Goal: Information Seeking & Learning: Find specific page/section

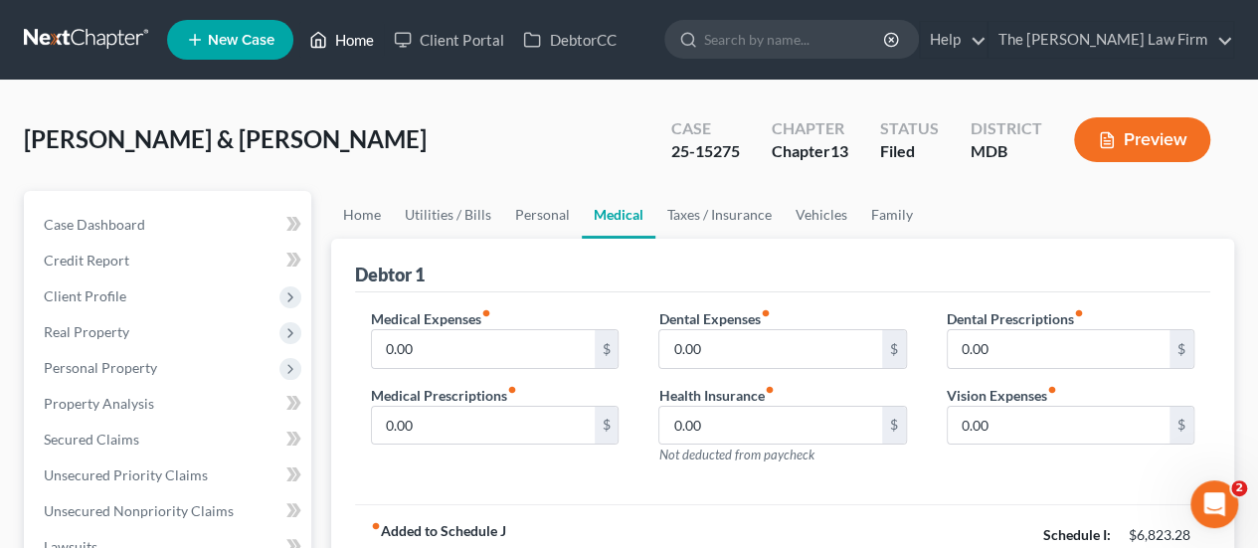
click at [346, 47] on link "Home" at bounding box center [341, 40] width 85 height 36
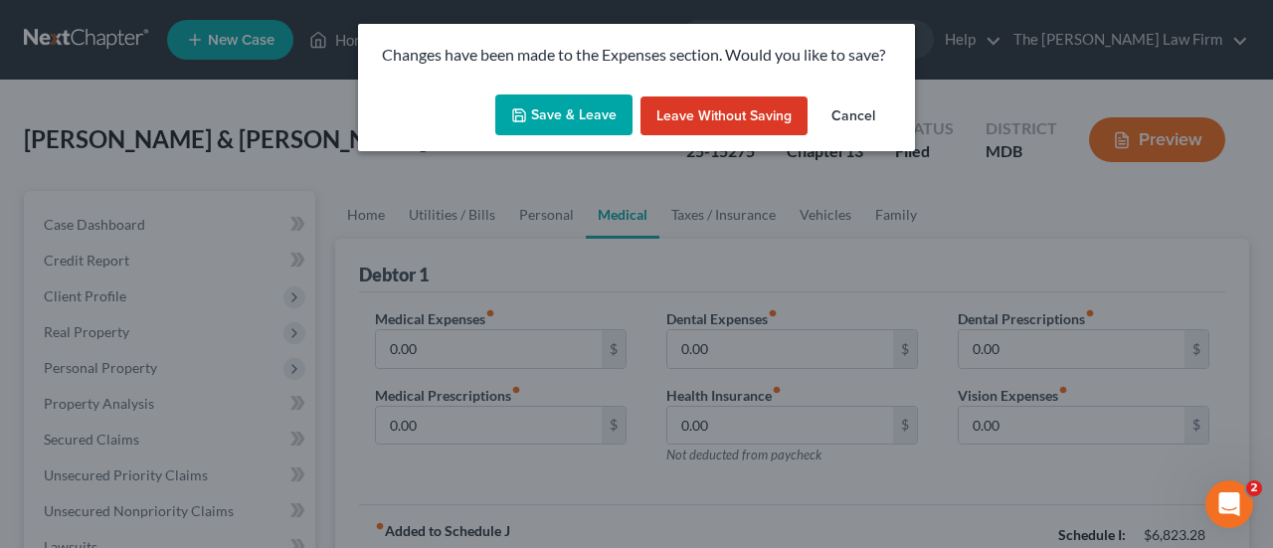
click at [722, 118] on button "Leave without Saving" at bounding box center [723, 116] width 167 height 40
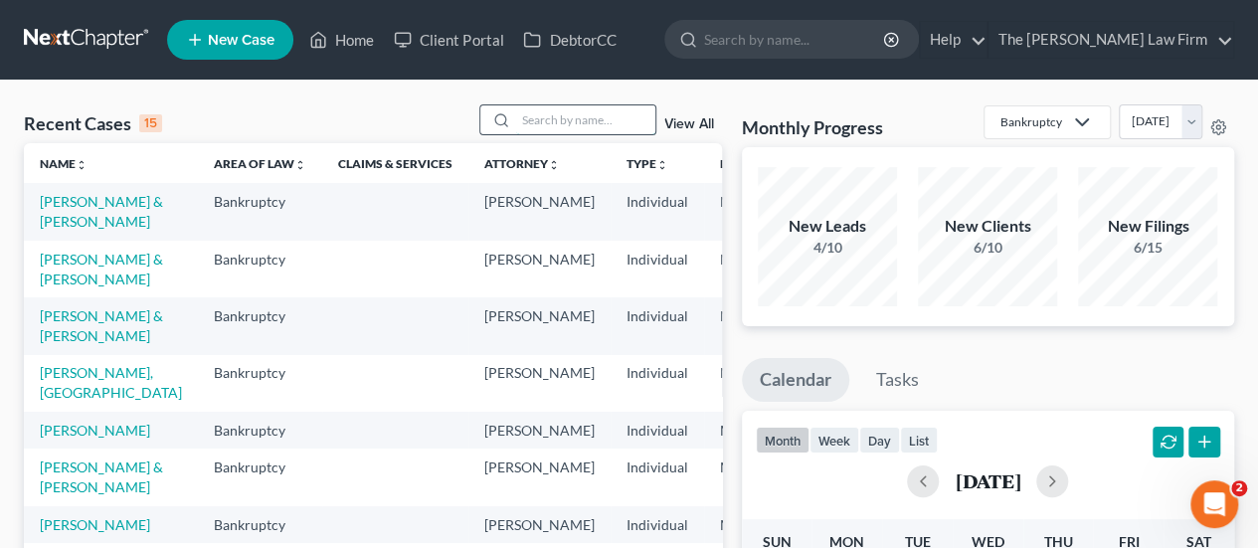
click at [549, 121] on input "search" at bounding box center [585, 119] width 139 height 29
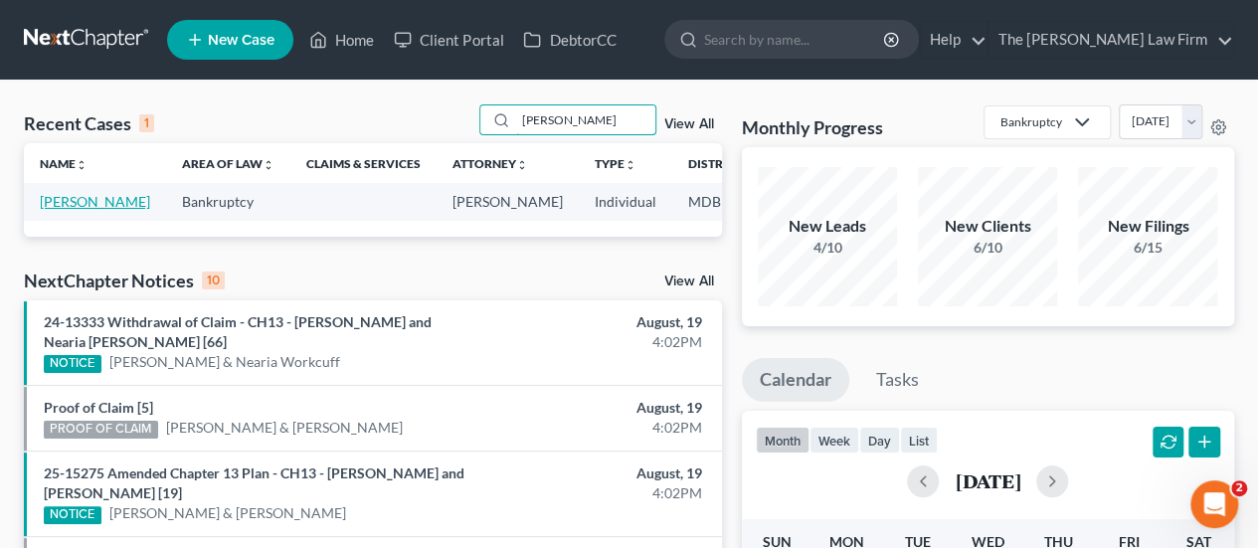
type input "[PERSON_NAME]"
click at [60, 207] on link "[PERSON_NAME]" at bounding box center [95, 201] width 110 height 17
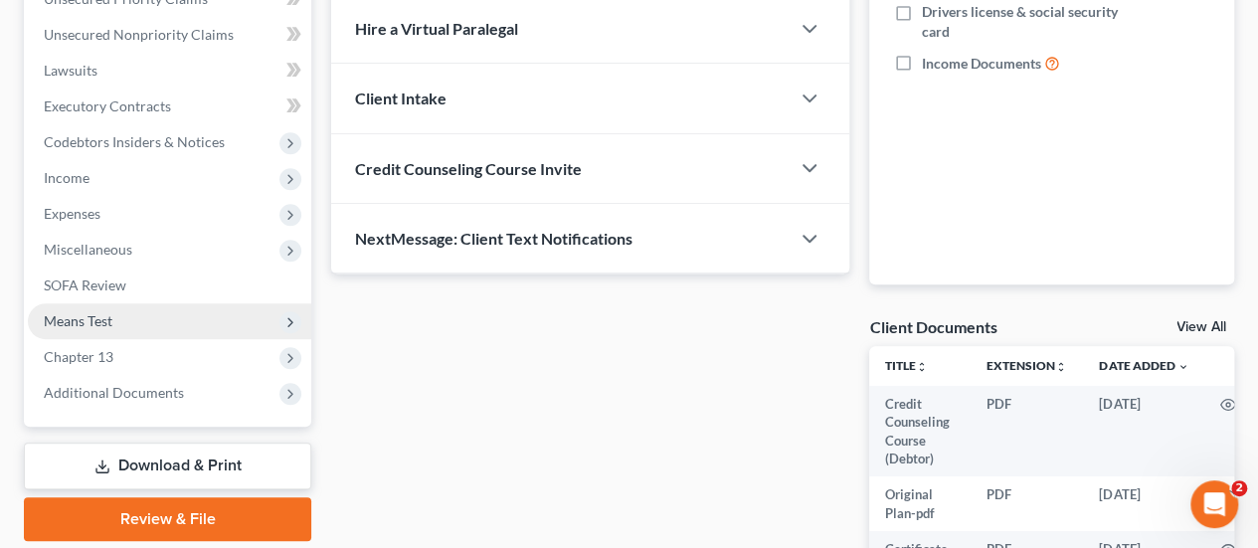
scroll to position [497, 0]
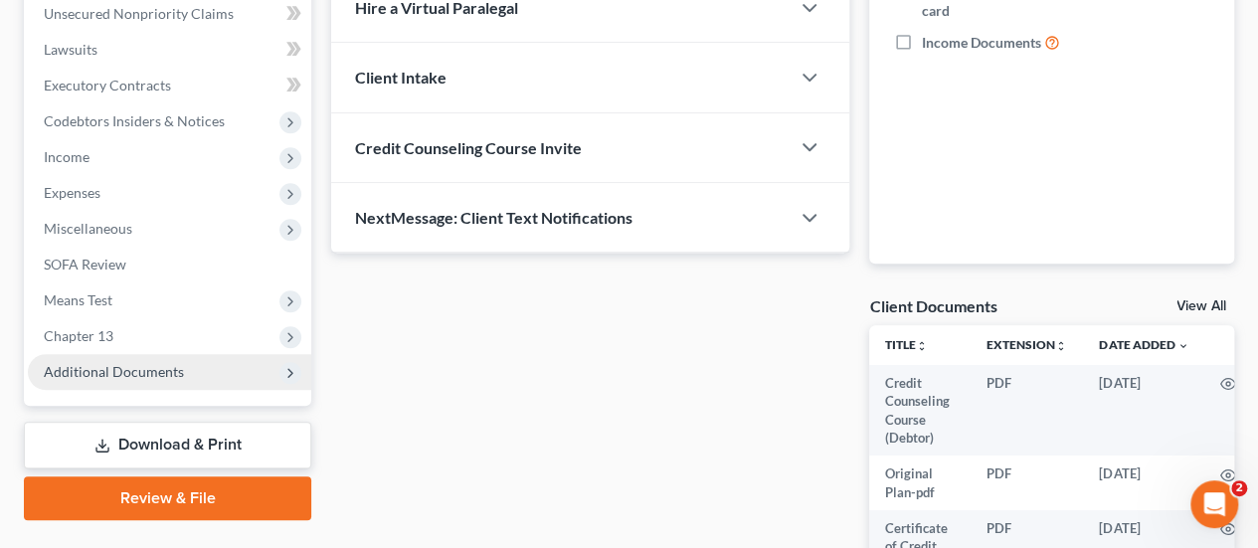
click at [93, 369] on span "Additional Documents" at bounding box center [114, 371] width 140 height 17
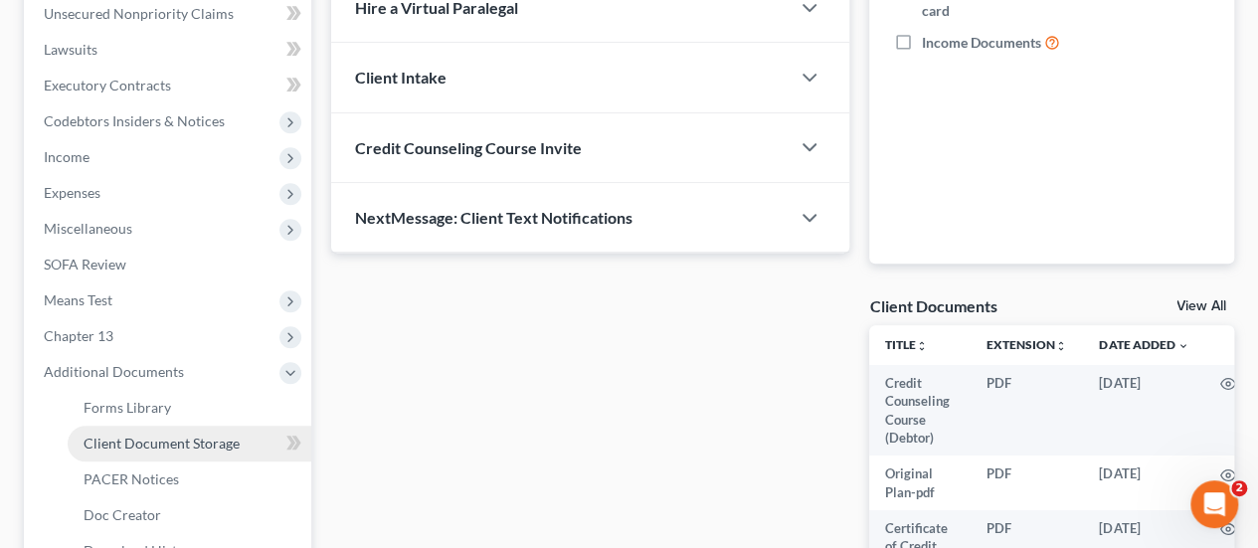
scroll to position [696, 0]
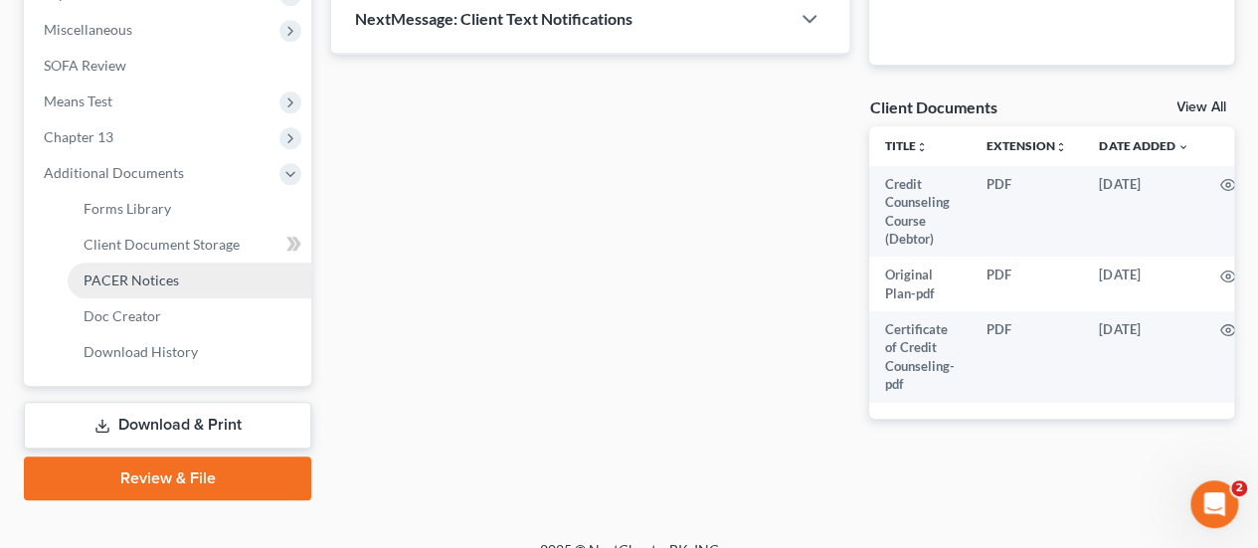
click at [141, 274] on span "PACER Notices" at bounding box center [131, 280] width 95 height 17
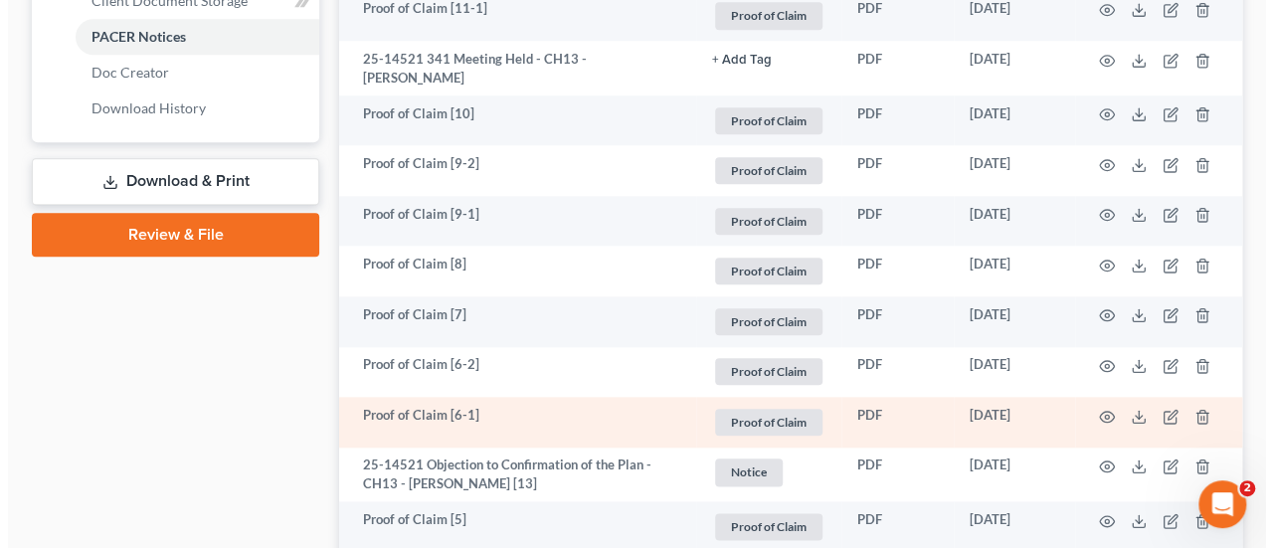
scroll to position [895, 0]
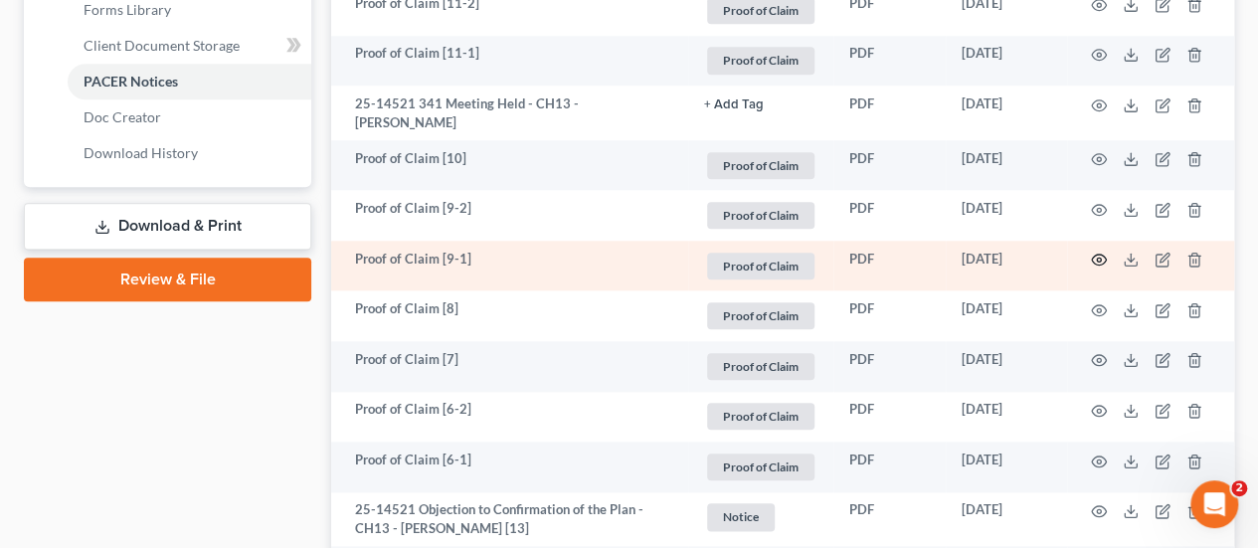
click at [1097, 262] on circle "button" at bounding box center [1099, 260] width 4 height 4
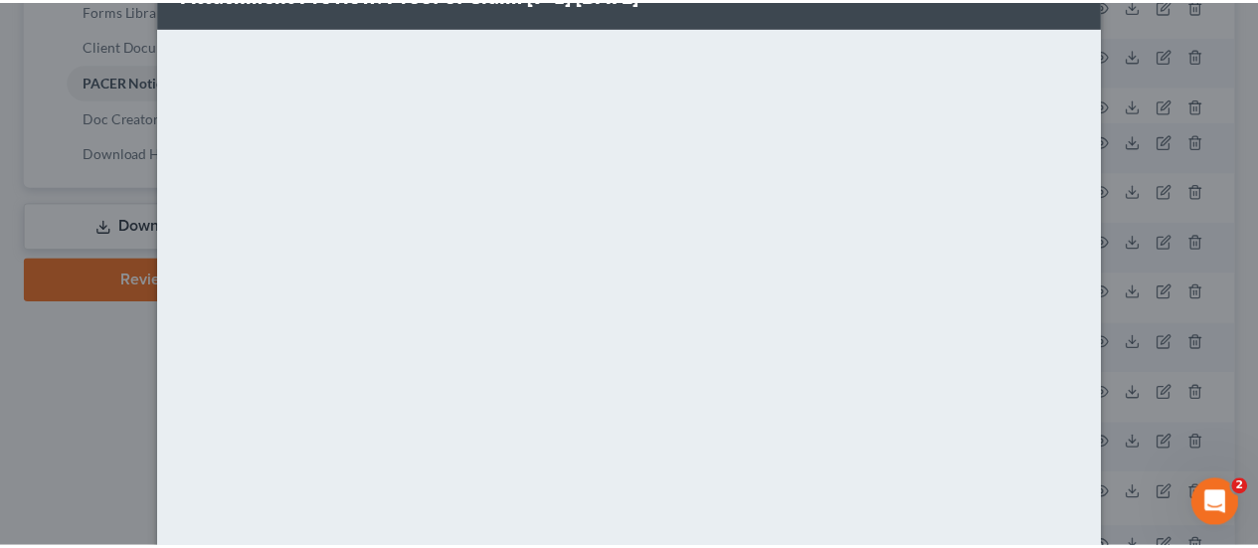
scroll to position [0, 0]
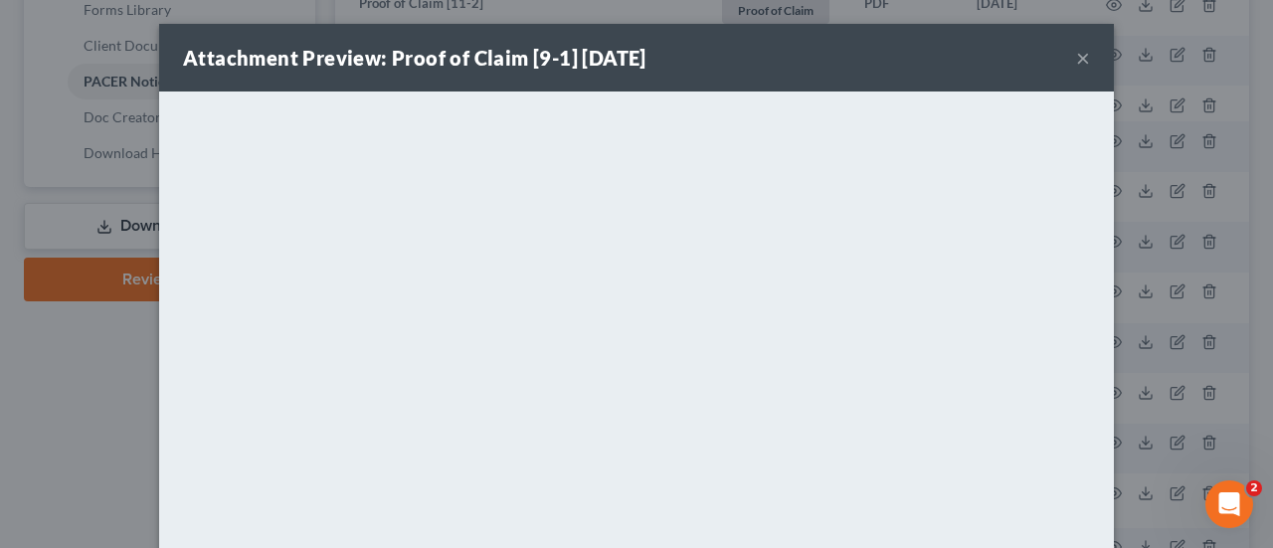
click at [1076, 63] on button "×" at bounding box center [1083, 58] width 14 height 24
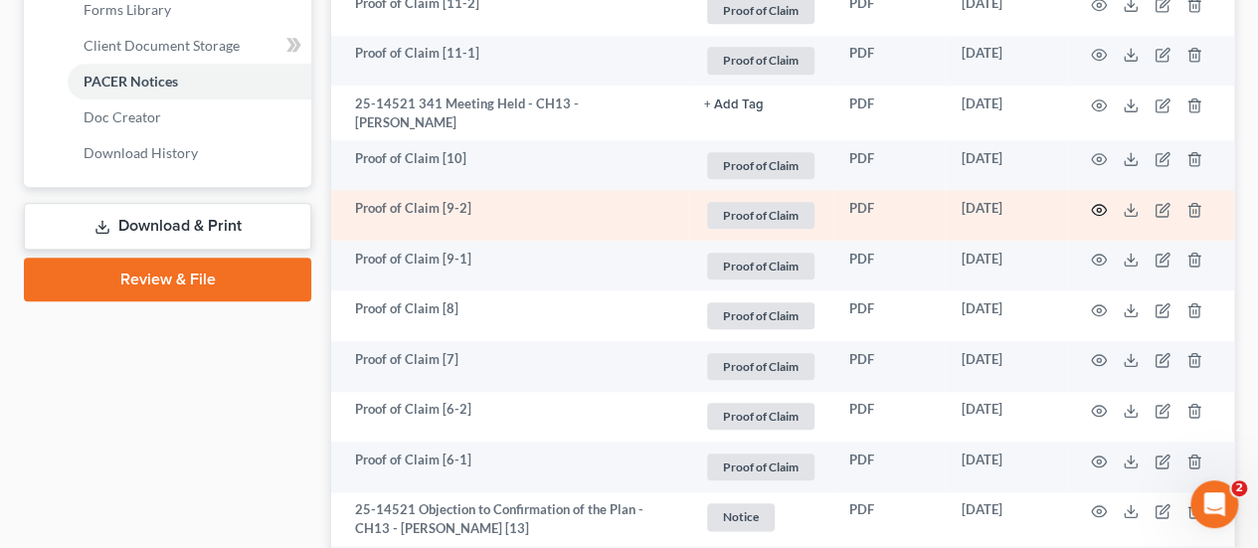
click at [1098, 218] on icon "button" at bounding box center [1099, 210] width 16 height 16
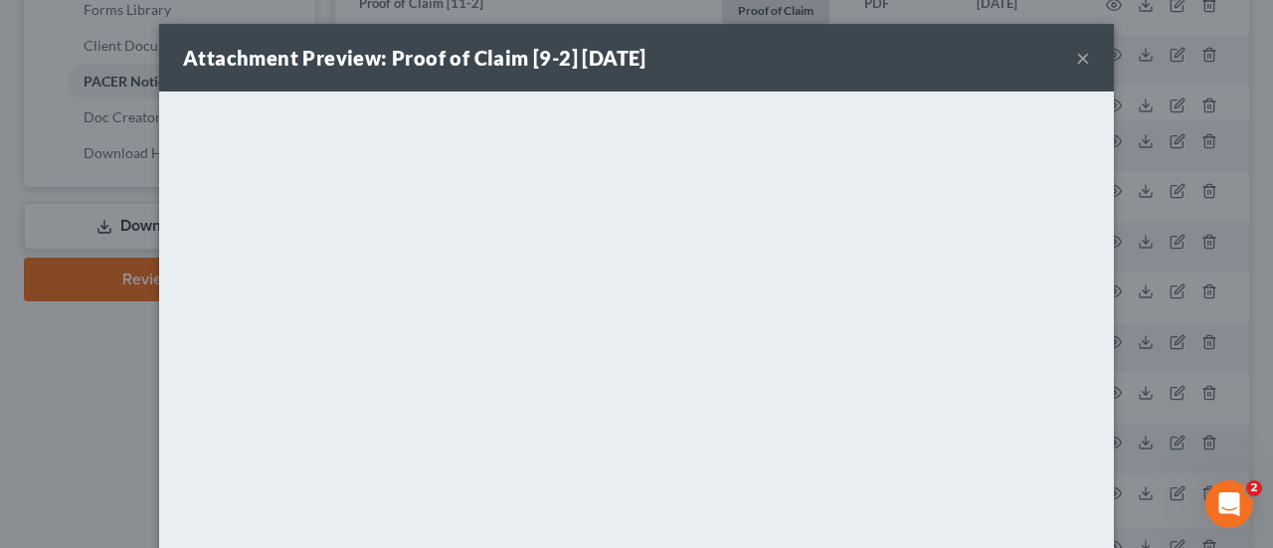
click at [1076, 69] on button "×" at bounding box center [1083, 58] width 14 height 24
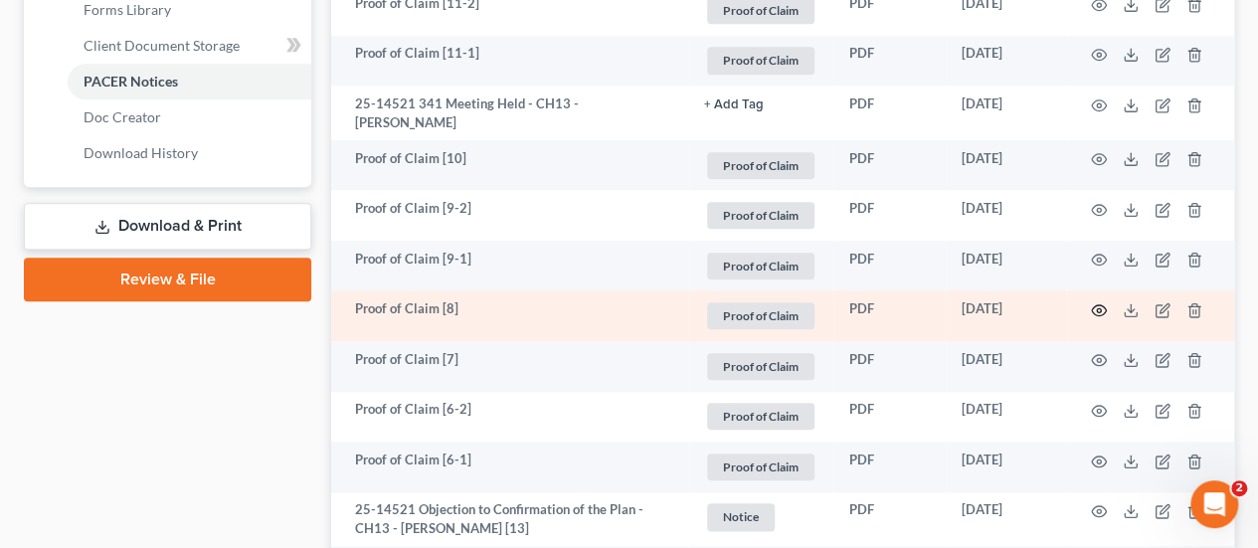
click at [1094, 318] on icon "button" at bounding box center [1099, 310] width 16 height 16
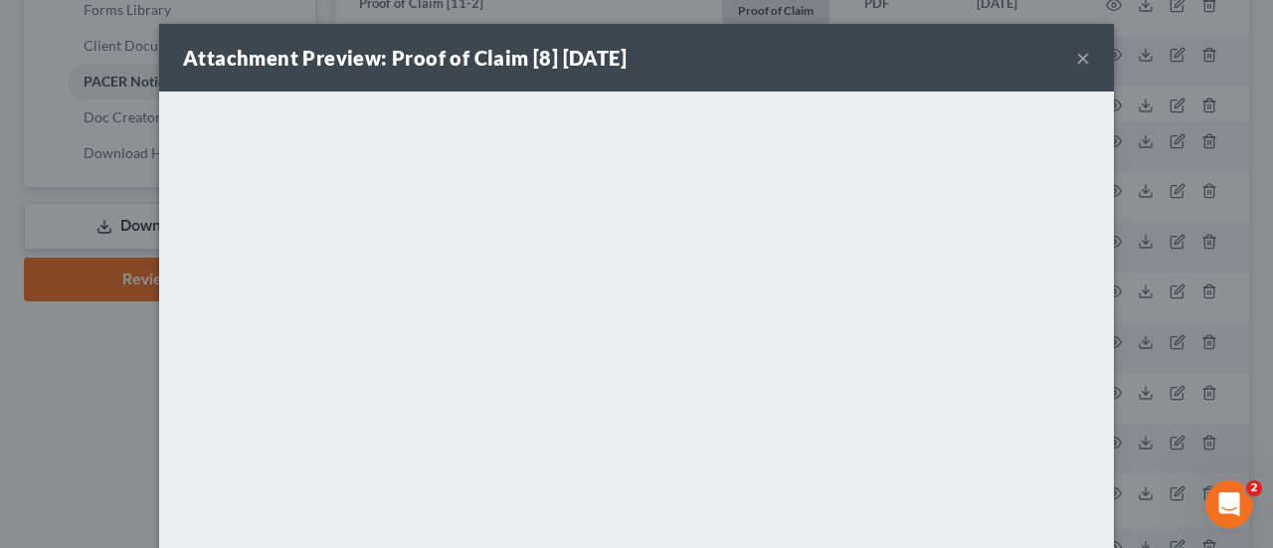
click at [1079, 63] on button "×" at bounding box center [1083, 58] width 14 height 24
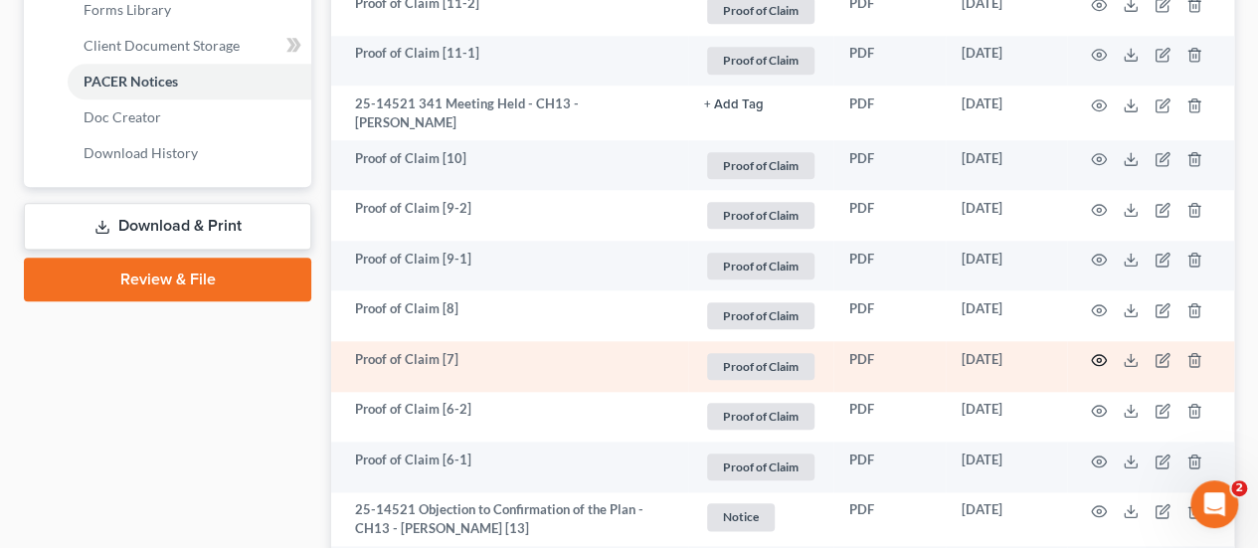
click at [1097, 368] on icon "button" at bounding box center [1099, 360] width 16 height 16
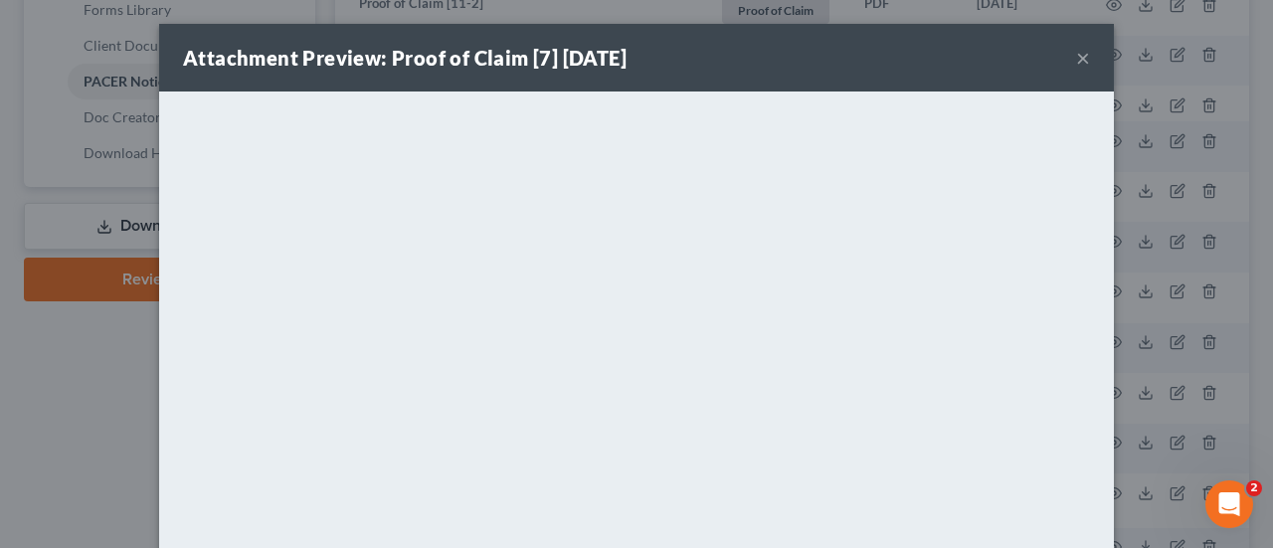
click at [1076, 59] on button "×" at bounding box center [1083, 58] width 14 height 24
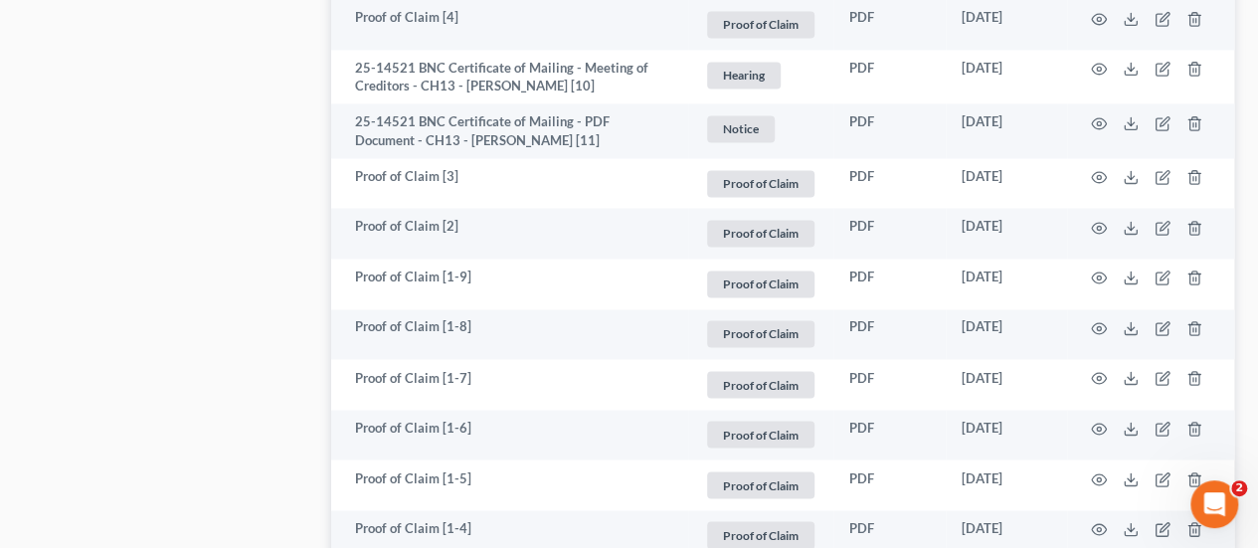
scroll to position [1790, 0]
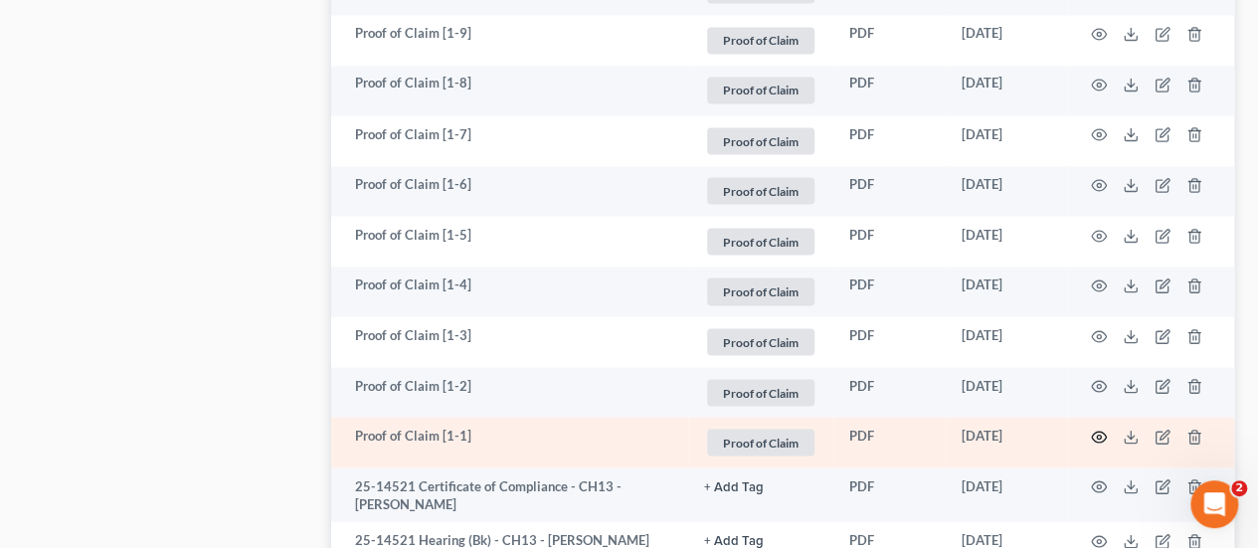
click at [1094, 445] on icon "button" at bounding box center [1099, 437] width 16 height 16
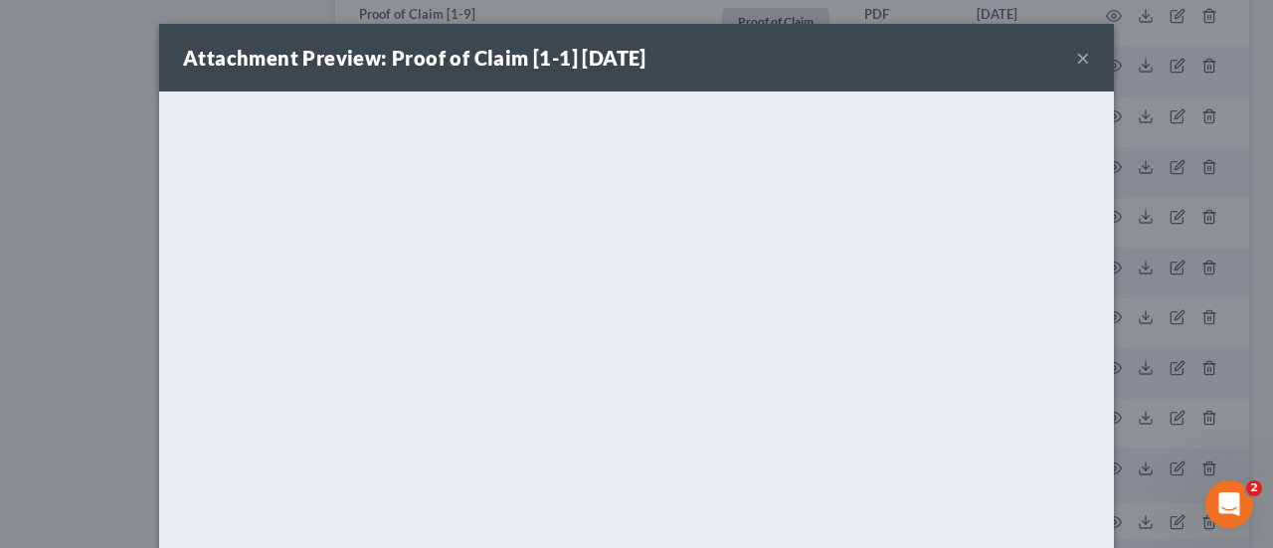
click at [1078, 54] on button "×" at bounding box center [1083, 58] width 14 height 24
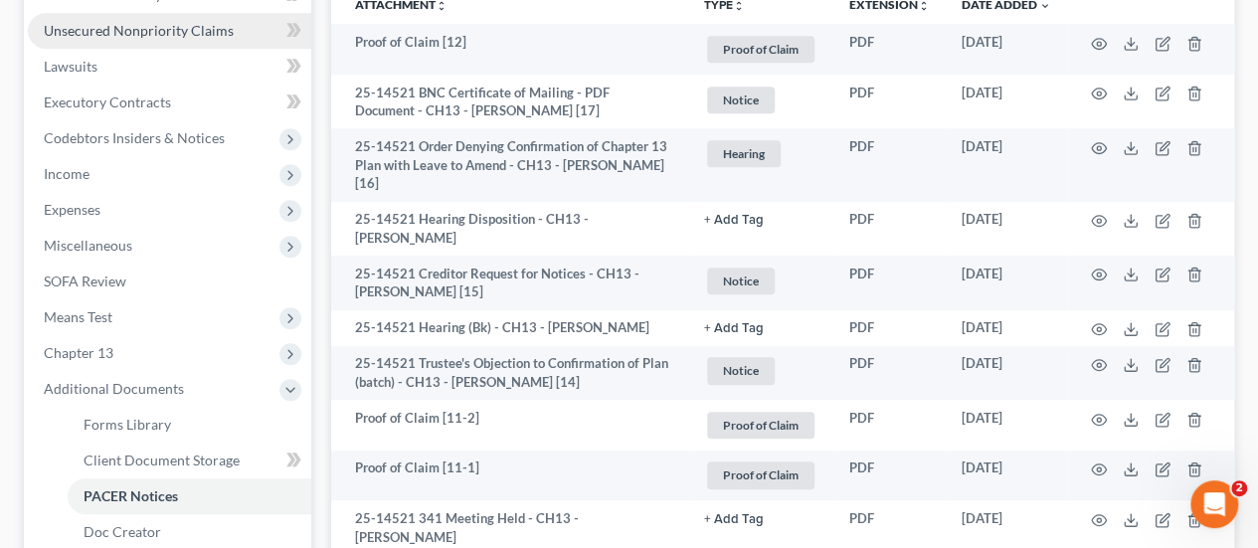
scroll to position [398, 0]
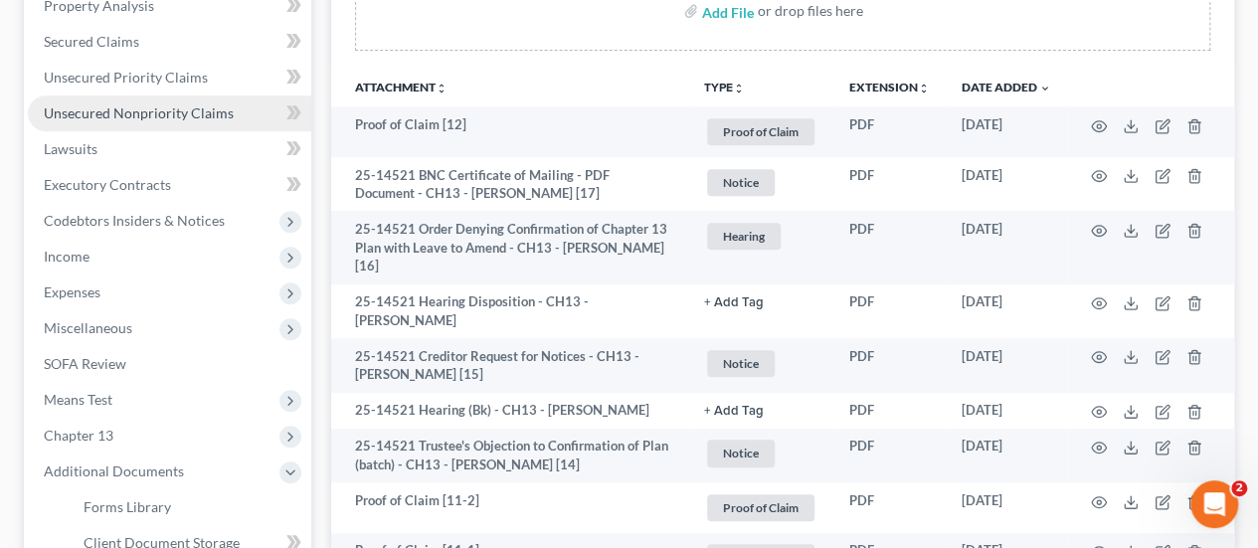
click at [183, 116] on span "Unsecured Nonpriority Claims" at bounding box center [139, 112] width 190 height 17
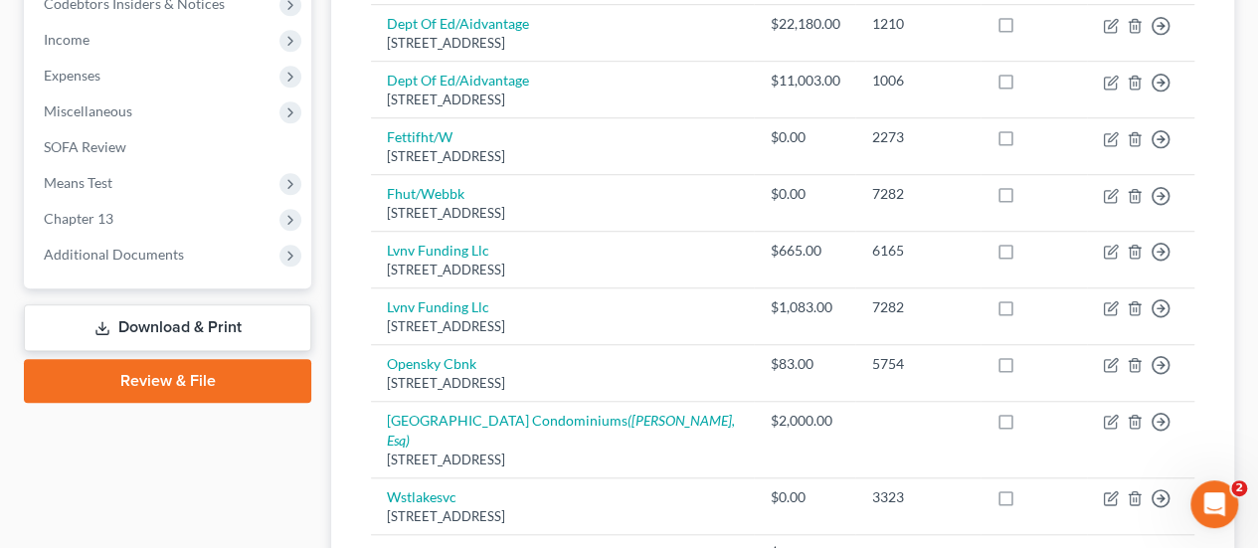
scroll to position [597, 0]
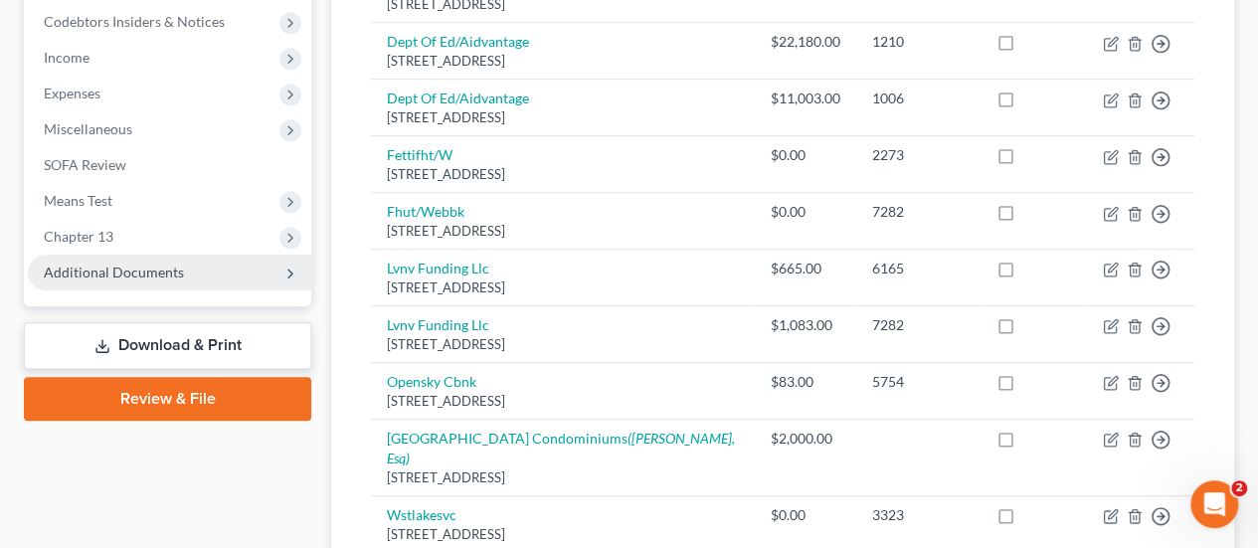
click at [97, 266] on span "Additional Documents" at bounding box center [114, 272] width 140 height 17
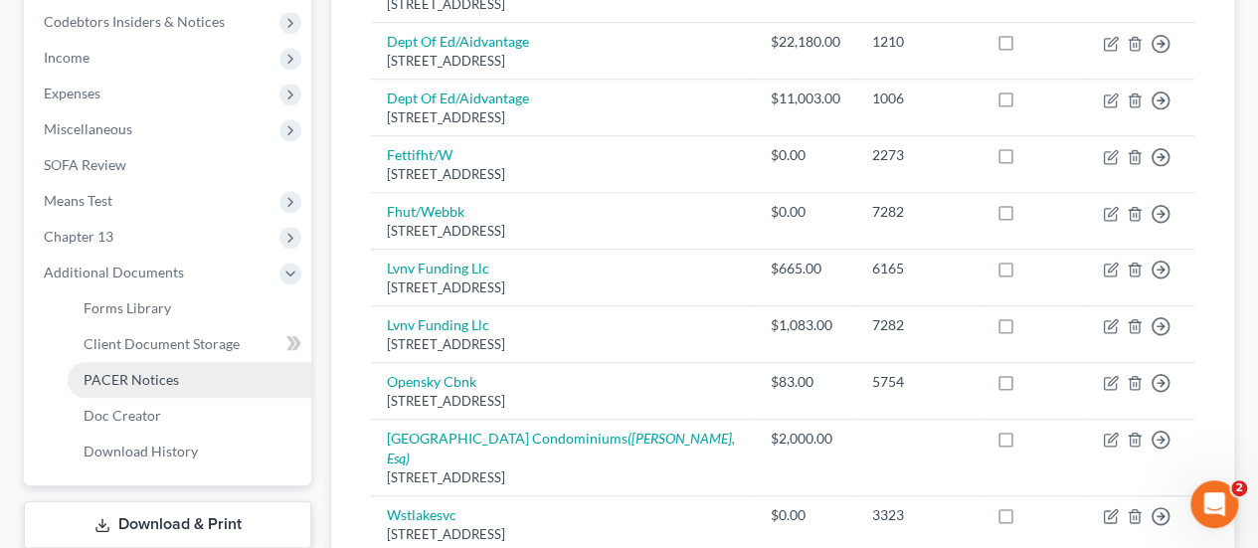
click at [130, 383] on span "PACER Notices" at bounding box center [131, 379] width 95 height 17
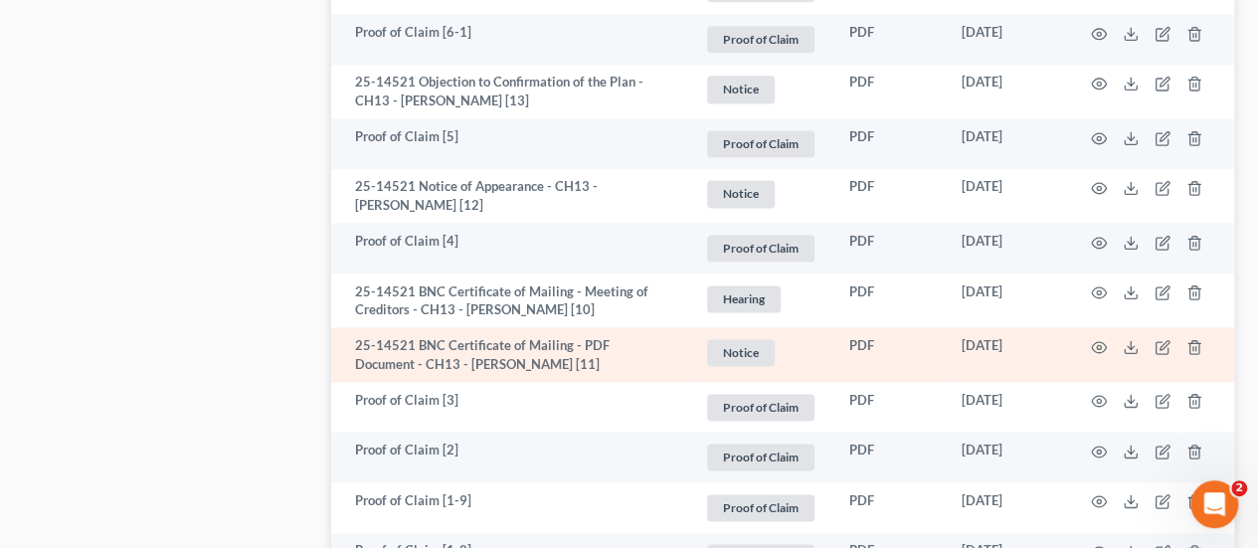
scroll to position [1193, 0]
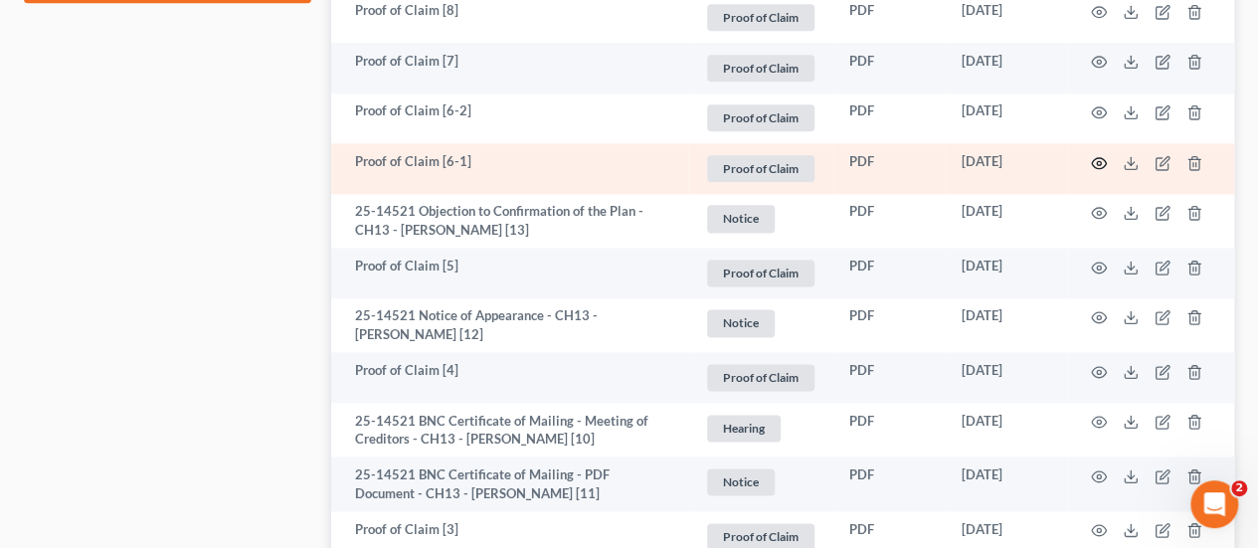
click at [1100, 171] on icon "button" at bounding box center [1099, 163] width 16 height 16
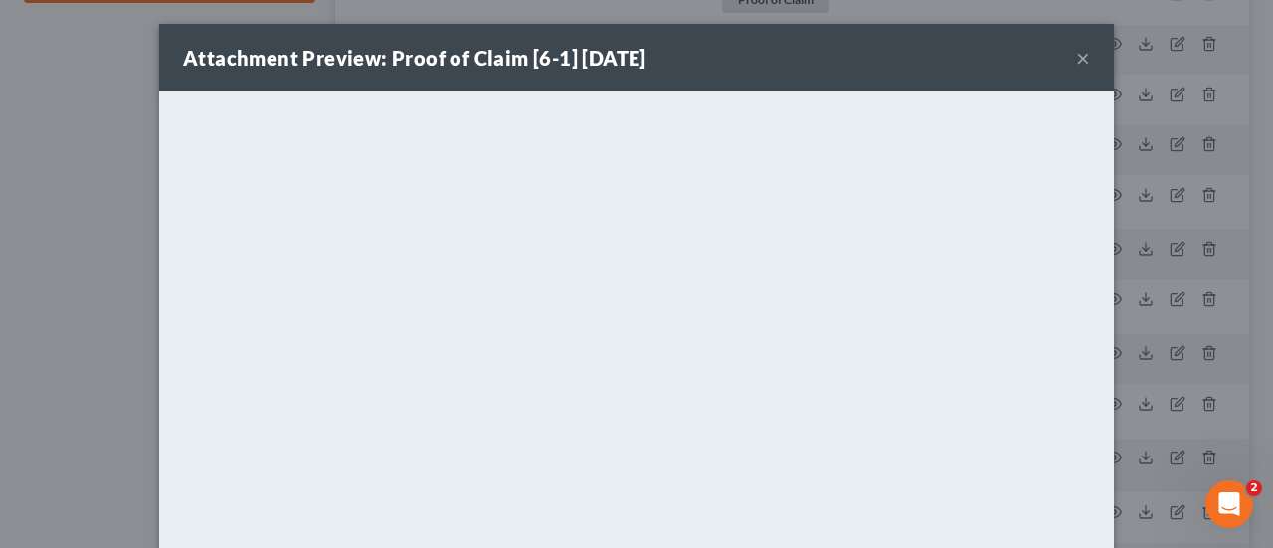
drag, startPoint x: 1068, startPoint y: 60, endPoint x: 937, endPoint y: 94, distance: 135.8
click at [1076, 60] on button "×" at bounding box center [1083, 58] width 14 height 24
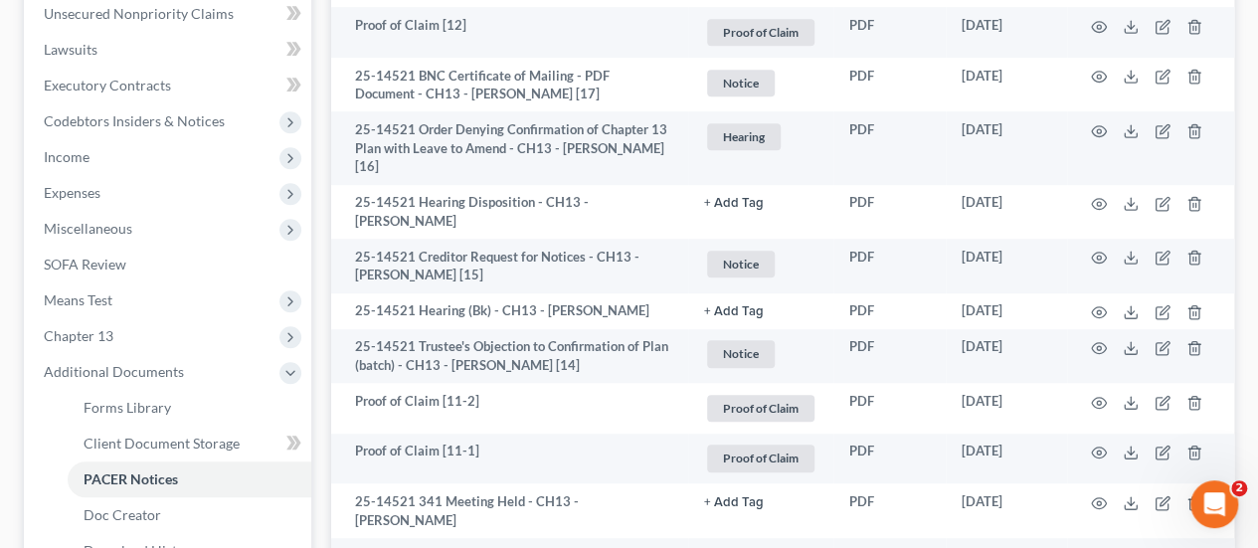
scroll to position [0, 0]
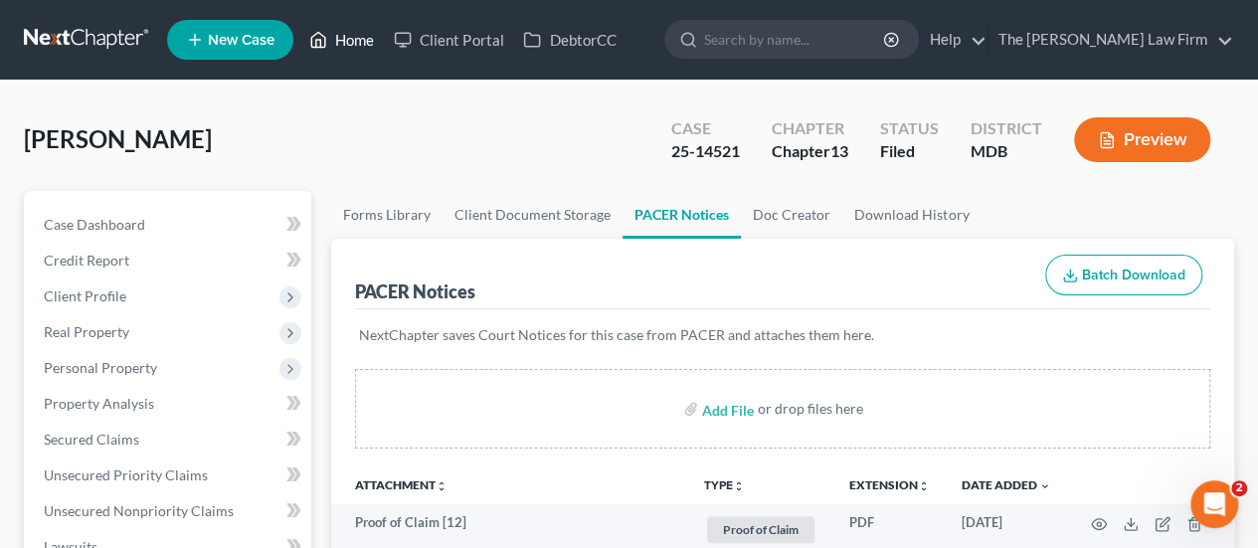
click at [349, 36] on link "Home" at bounding box center [341, 40] width 85 height 36
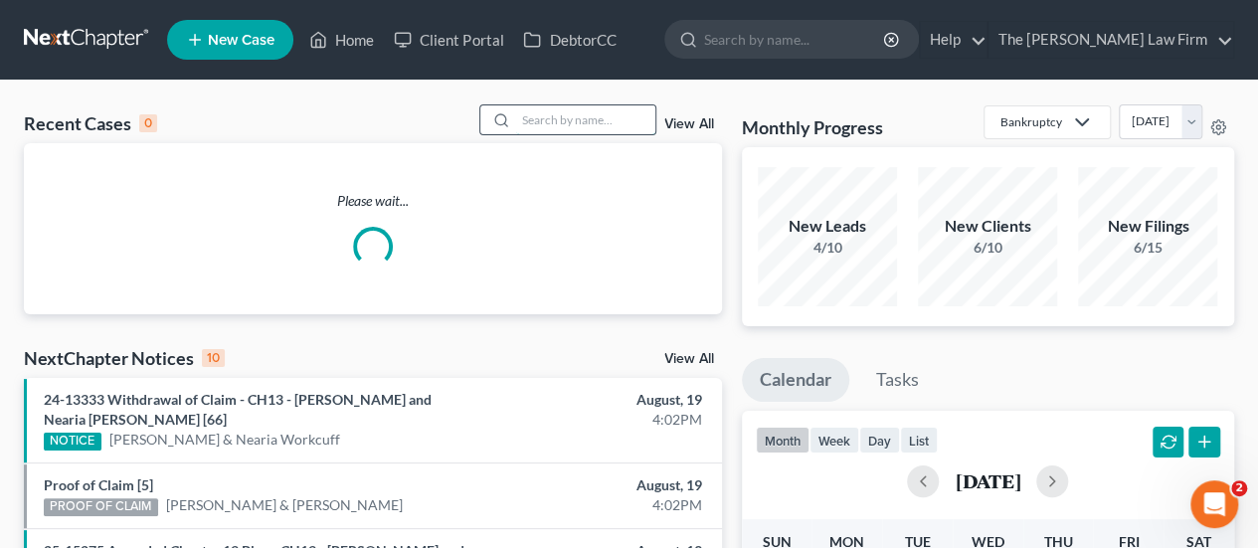
click at [582, 130] on input "search" at bounding box center [585, 119] width 139 height 29
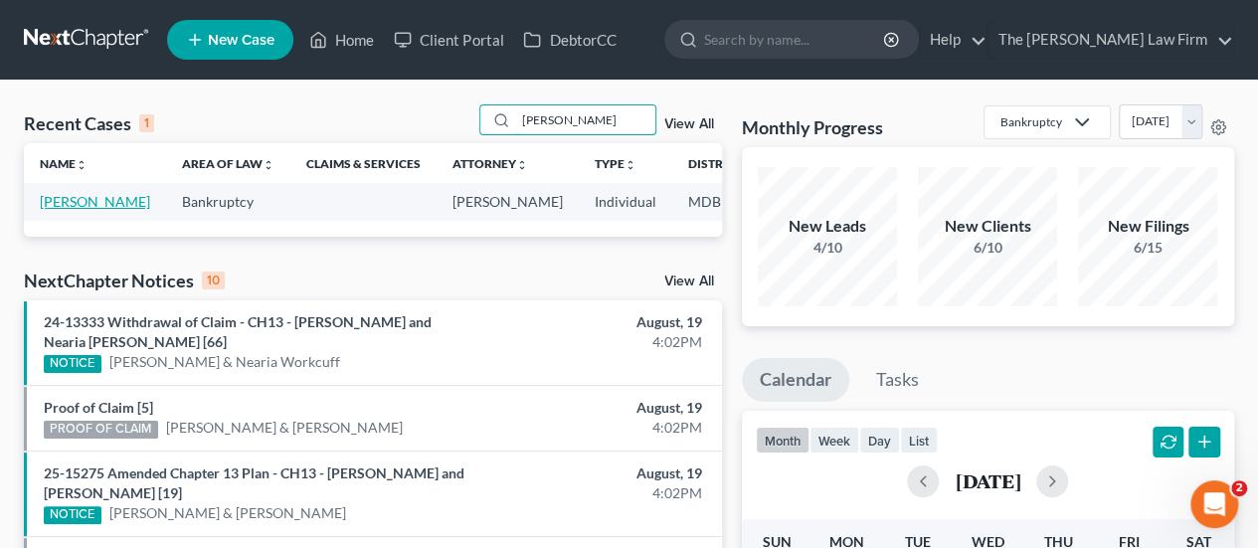
type input "[PERSON_NAME]"
click at [58, 196] on link "[PERSON_NAME]" at bounding box center [95, 201] width 110 height 17
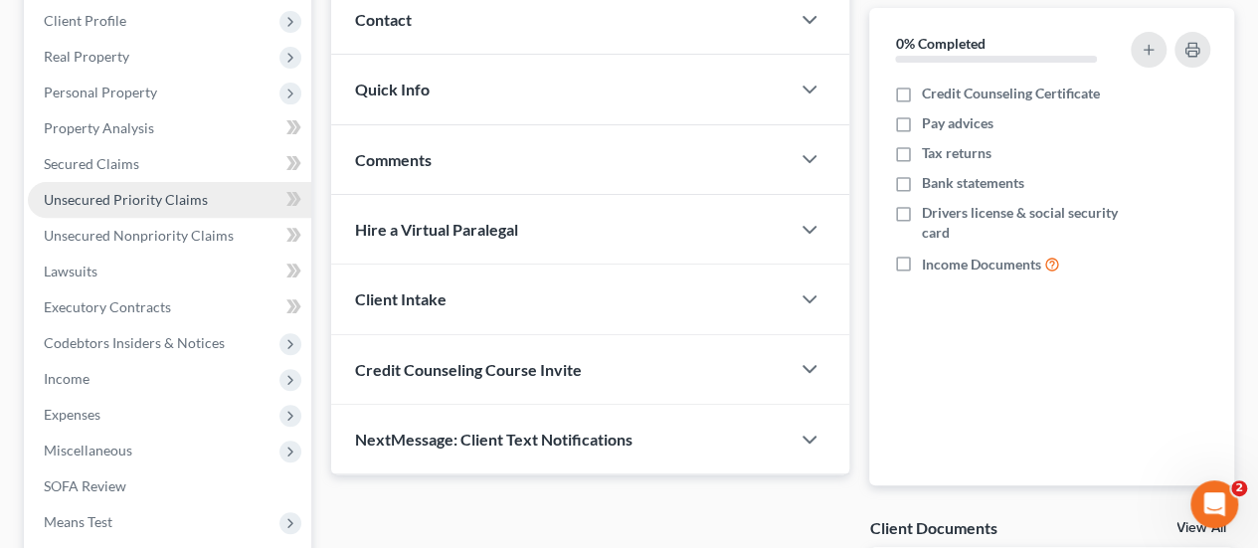
scroll to position [245, 0]
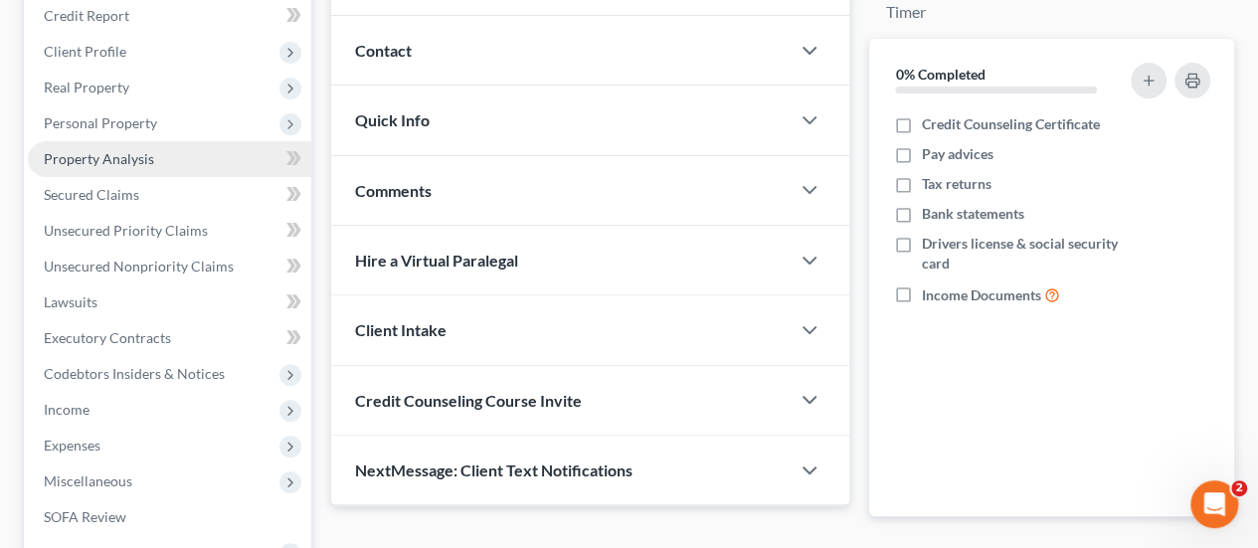
click at [105, 152] on span "Property Analysis" at bounding box center [99, 158] width 110 height 17
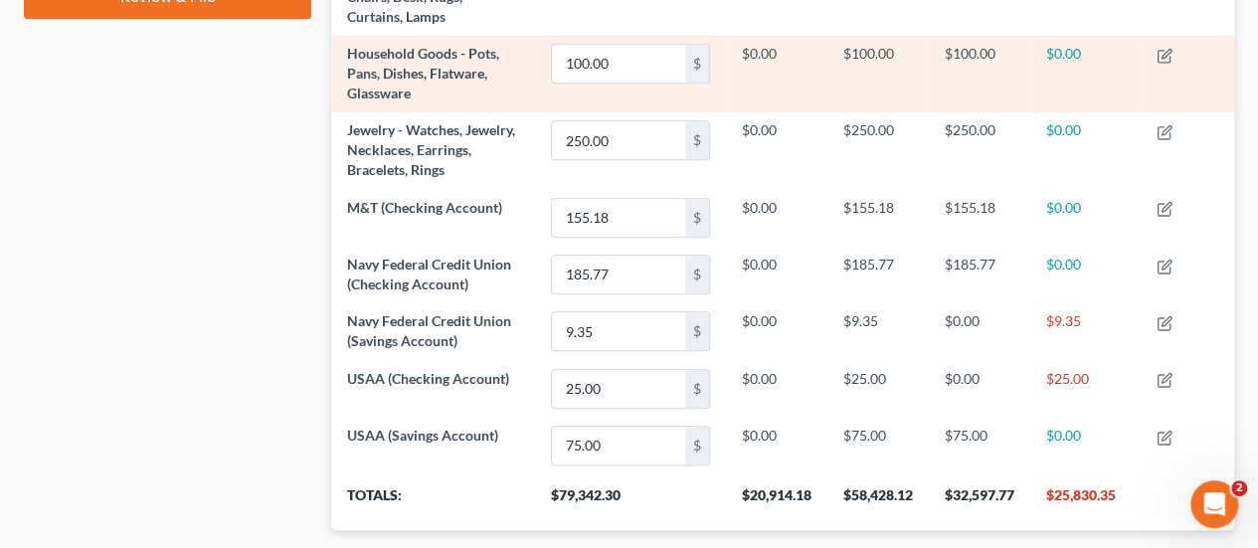
scroll to position [995, 0]
